Goal: Information Seeking & Learning: Learn about a topic

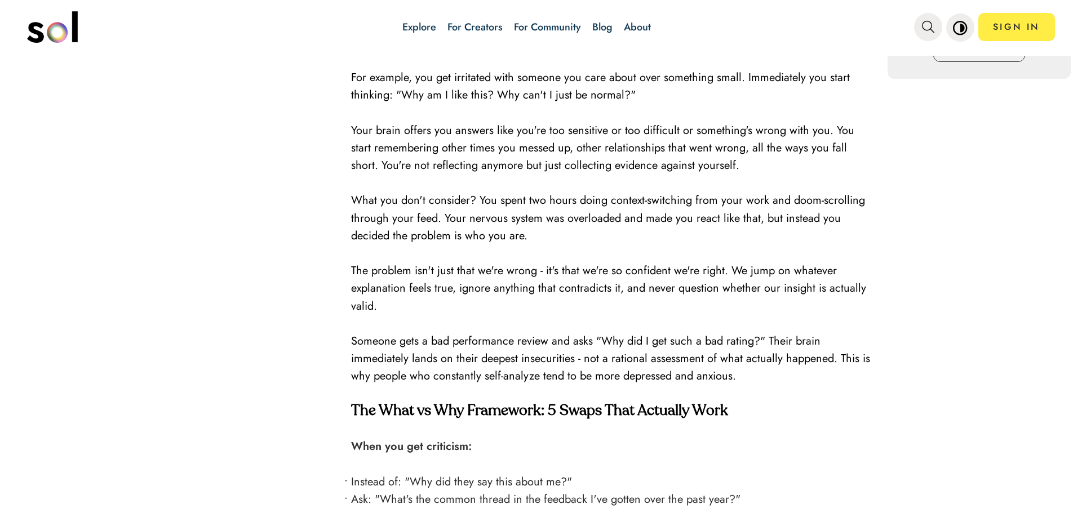
scroll to position [1053, 0]
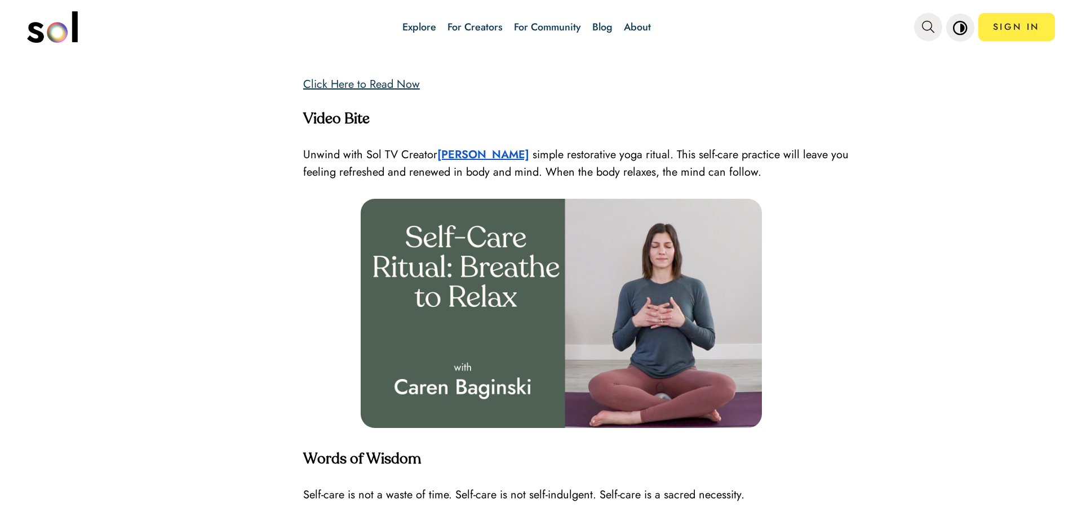
scroll to position [2259, 0]
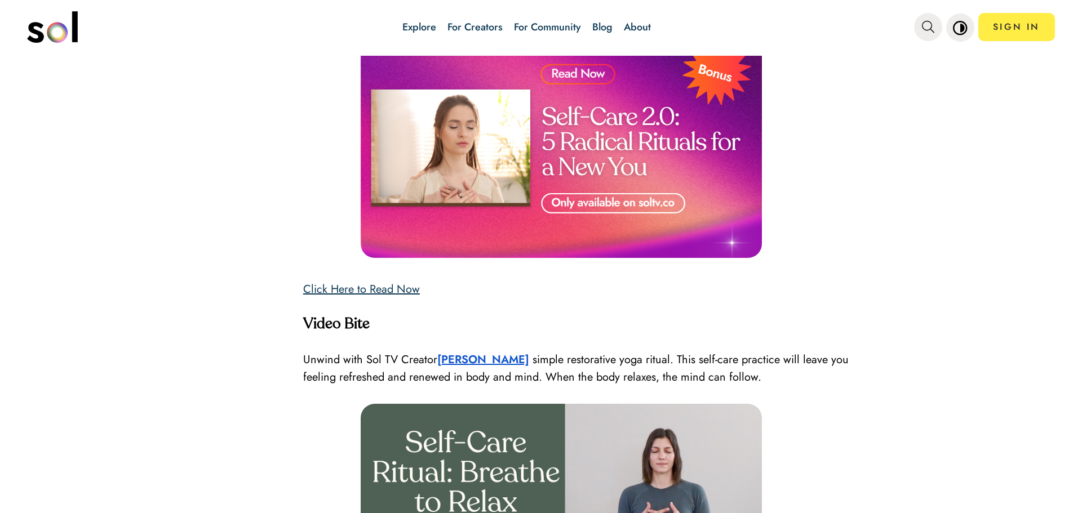
click at [387, 294] on link "Click Here to Read Now" at bounding box center [361, 289] width 117 height 16
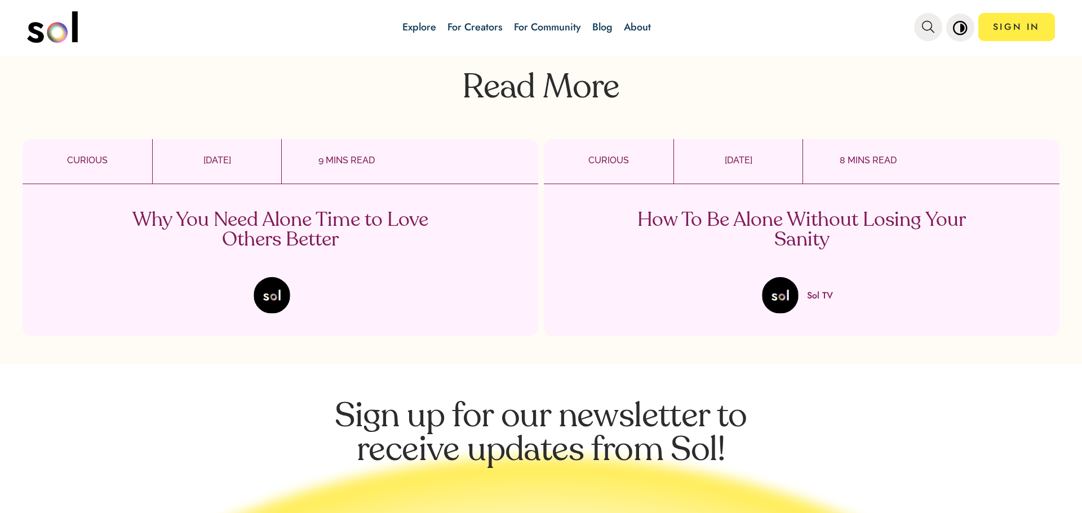
scroll to position [2606, 0]
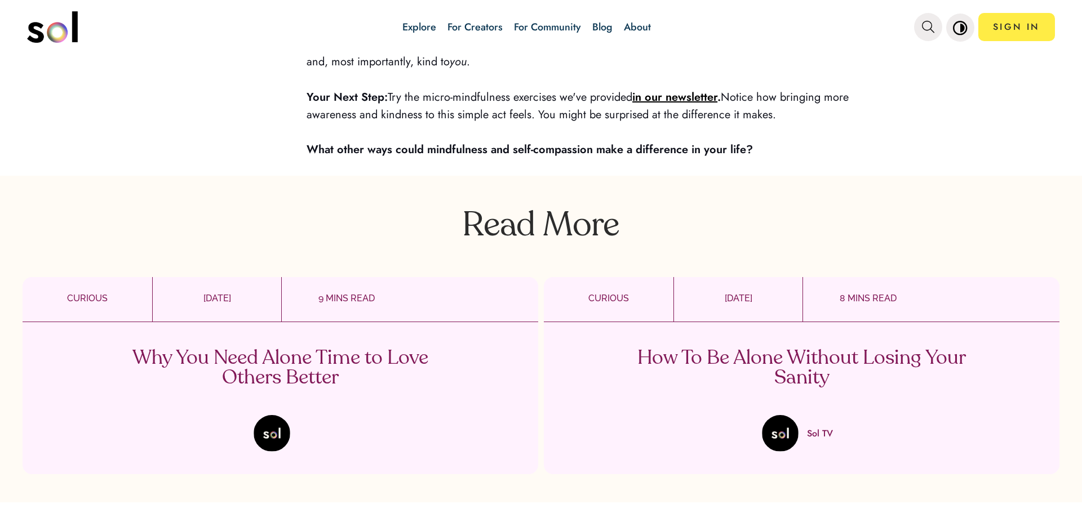
scroll to position [2560, 0]
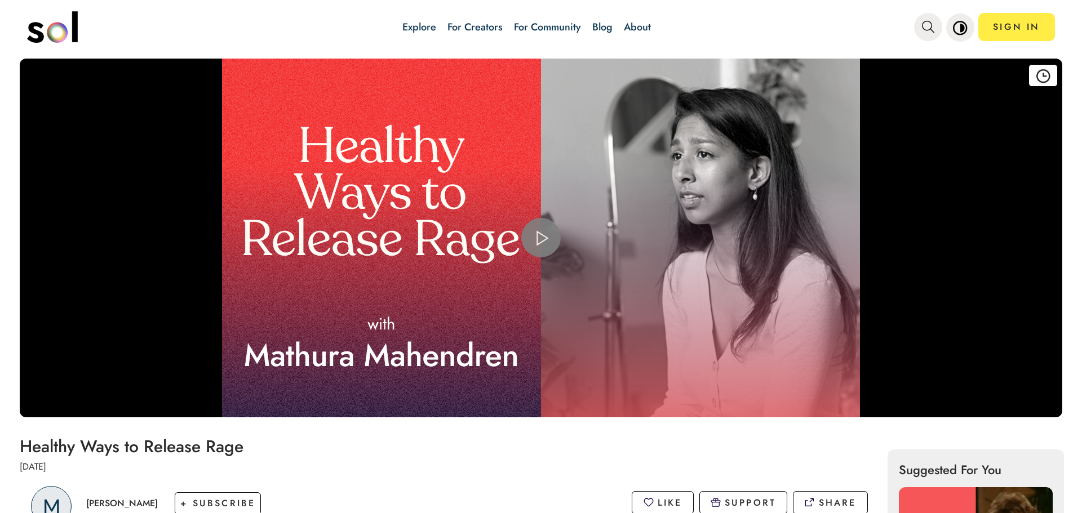
click at [541, 238] on span "Video Player" at bounding box center [541, 238] width 0 height 0
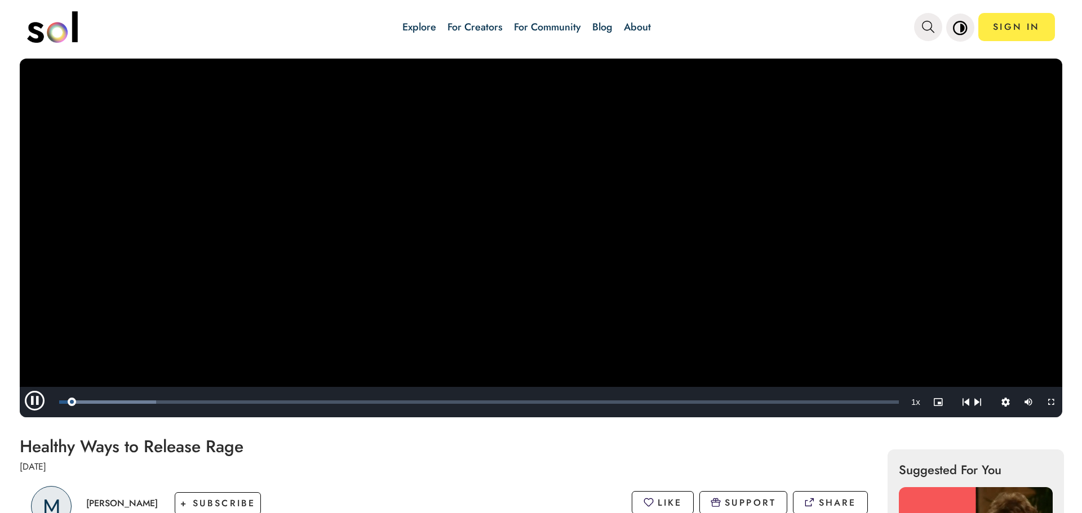
scroll to position [6, 0]
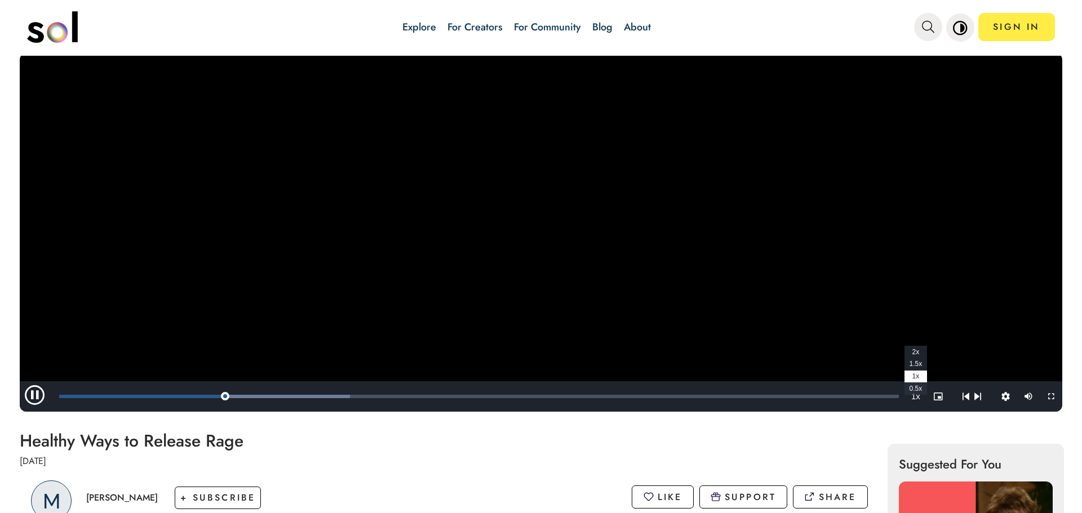
click at [918, 364] on span "1.5x" at bounding box center [915, 364] width 13 height 8
